Goal: Find specific page/section: Find specific page/section

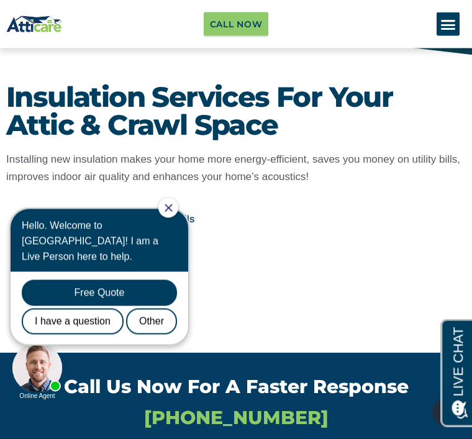
click at [172, 204] on icon "Close Chat" at bounding box center [168, 208] width 8 height 8
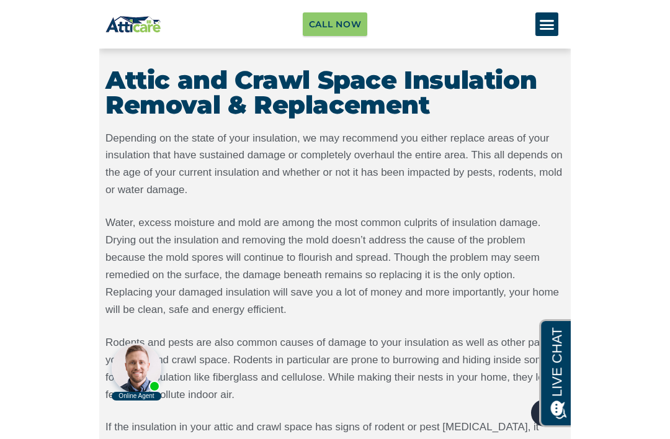
scroll to position [1876, 0]
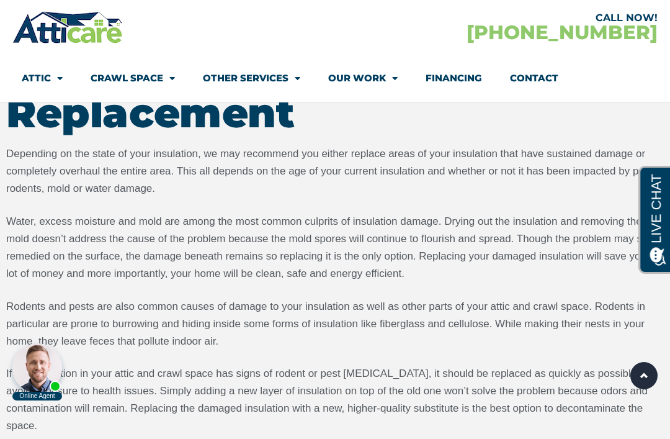
click at [53, 85] on span "Menu" at bounding box center [57, 79] width 12 height 22
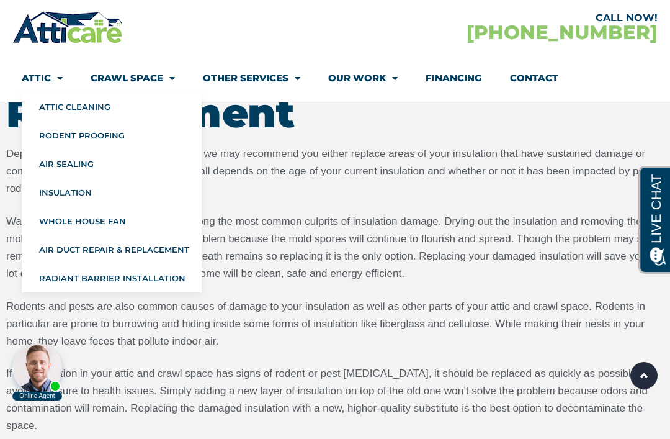
click at [107, 109] on link "Attic Cleaning" at bounding box center [112, 106] width 180 height 29
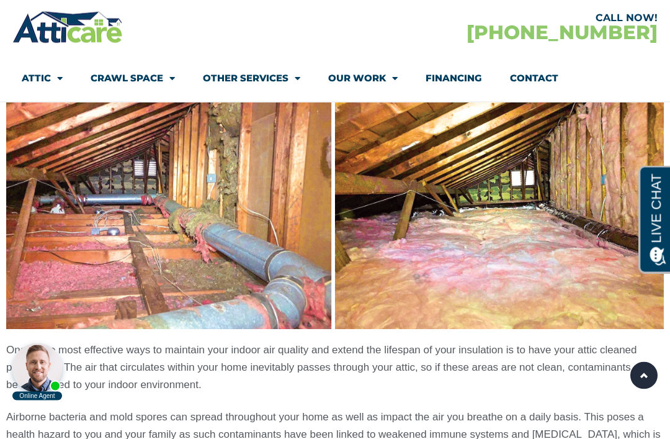
scroll to position [857, 0]
